Goal: Task Accomplishment & Management: Use online tool/utility

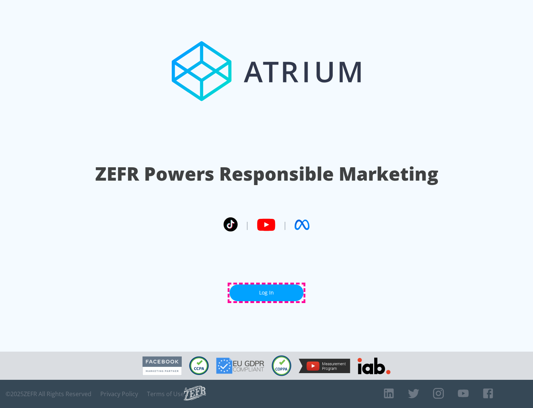
click at [267, 292] on link "Log In" at bounding box center [267, 292] width 74 height 17
